Goal: Task Accomplishment & Management: Manage account settings

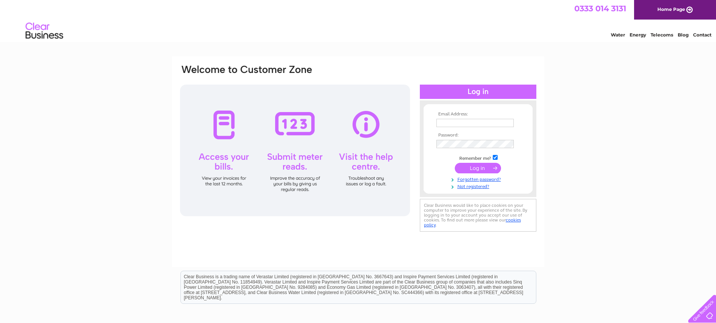
type input "littlehillmotors@gmail.com"
click at [484, 169] on input "submit" at bounding box center [478, 168] width 46 height 11
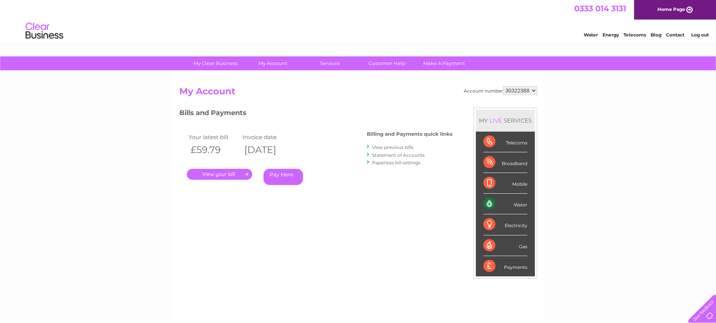
click at [395, 147] on link "View previous bills" at bounding box center [392, 147] width 41 height 6
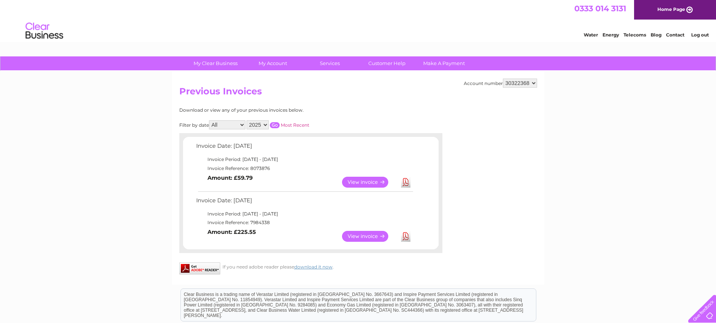
click at [363, 181] on link "View" at bounding box center [369, 182] width 55 height 11
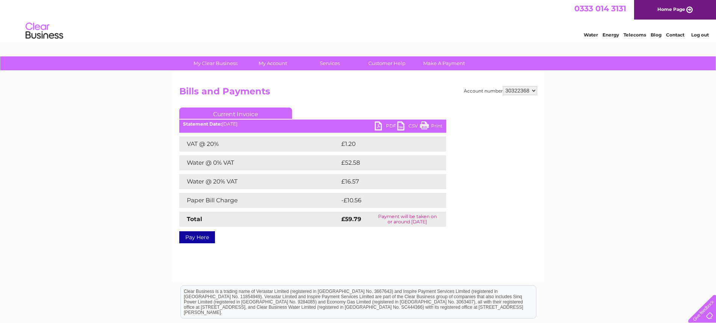
click at [437, 125] on link "Print" at bounding box center [431, 126] width 23 height 11
click at [377, 126] on link "PDF" at bounding box center [386, 126] width 23 height 11
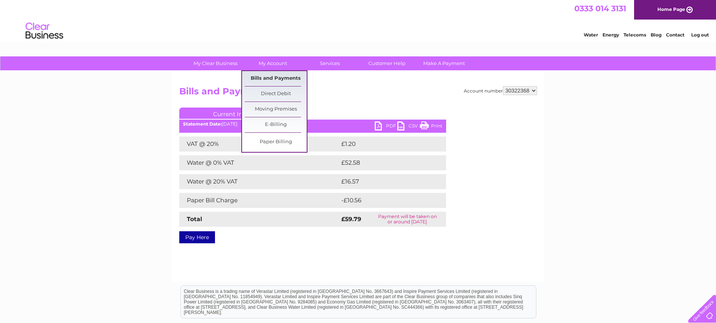
click at [277, 77] on link "Bills and Payments" at bounding box center [276, 78] width 62 height 15
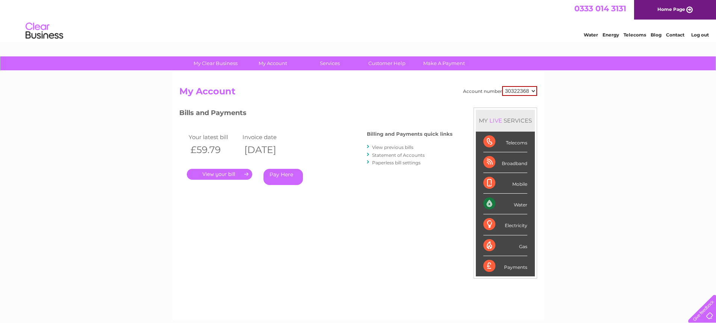
click at [386, 144] on link "View previous bills" at bounding box center [392, 147] width 41 height 6
click at [385, 147] on link "View previous bills" at bounding box center [392, 147] width 41 height 6
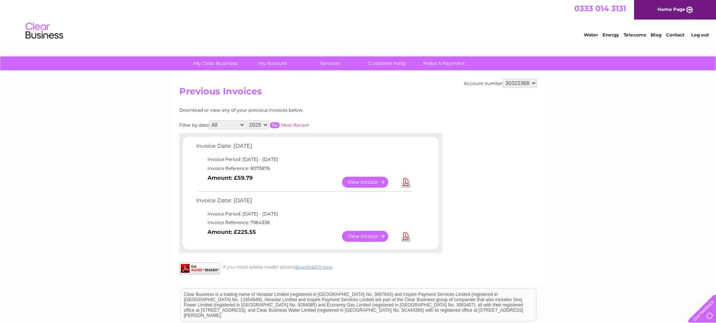
click at [699, 35] on link "Log out" at bounding box center [700, 35] width 18 height 6
